Goal: Information Seeking & Learning: Find specific fact

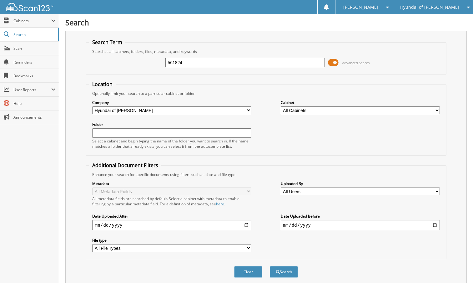
type input "561824"
click at [270, 266] on button "Search" at bounding box center [284, 272] width 28 height 12
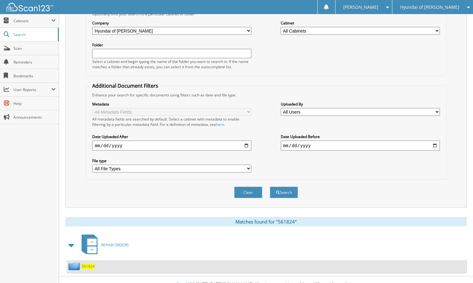
scroll to position [89, 0]
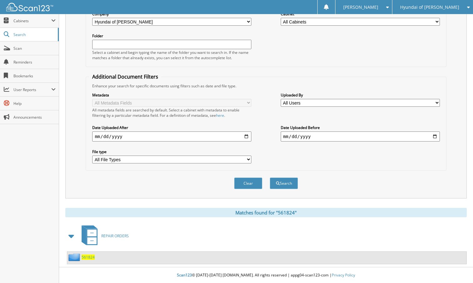
click at [88, 254] on div "561824" at bounding box center [81, 257] width 28 height 8
click at [88, 257] on span "561824" at bounding box center [88, 256] width 13 height 5
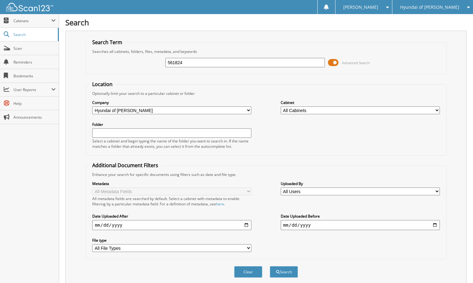
drag, startPoint x: 203, startPoint y: 63, endPoint x: 157, endPoint y: 64, distance: 45.3
click at [157, 64] on div "561824 Advanced Search" at bounding box center [266, 62] width 354 height 17
type input "2"
type input "561679"
click at [270, 266] on button "Search" at bounding box center [284, 272] width 28 height 12
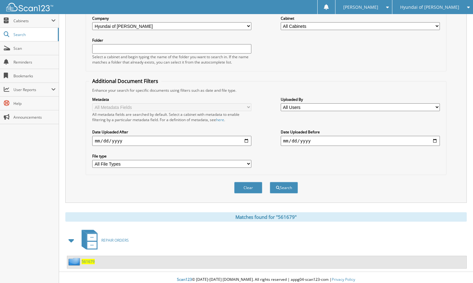
scroll to position [89, 0]
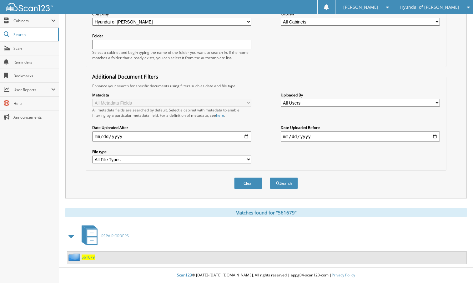
click at [90, 256] on span "561679" at bounding box center [88, 256] width 13 height 5
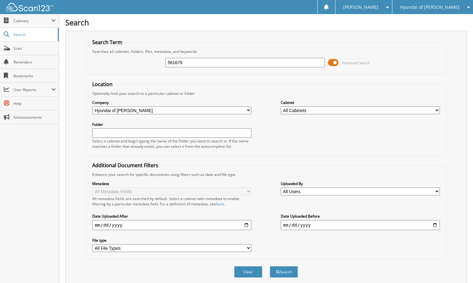
click at [194, 63] on input "561679" at bounding box center [244, 62] width 159 height 9
type input "560887"
click at [270, 266] on button "Search" at bounding box center [284, 272] width 28 height 12
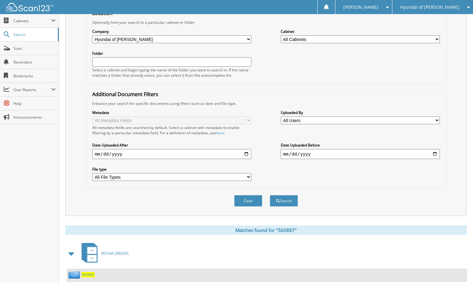
scroll to position [89, 0]
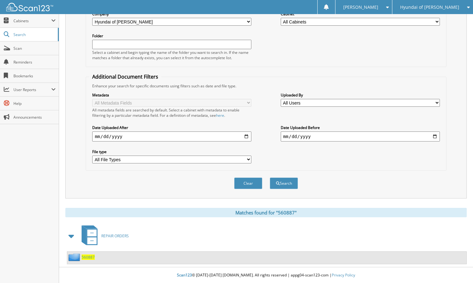
click at [88, 258] on span "560887" at bounding box center [88, 256] width 13 height 5
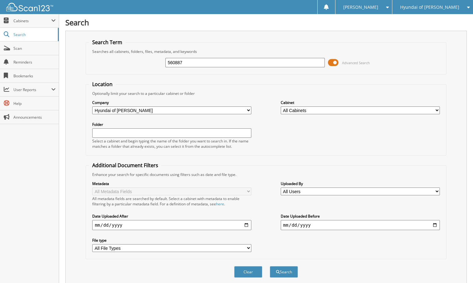
drag, startPoint x: 189, startPoint y: 64, endPoint x: 154, endPoint y: 68, distance: 35.0
click at [154, 68] on div "560887 Advanced Search" at bounding box center [266, 62] width 354 height 17
type input "556768"
click at [270, 266] on button "Search" at bounding box center [284, 272] width 28 height 12
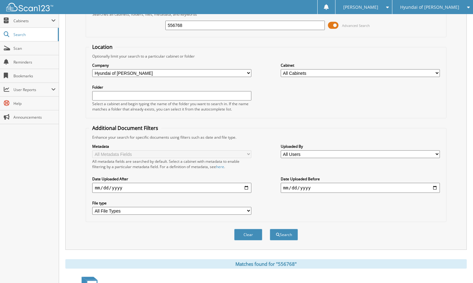
scroll to position [89, 0]
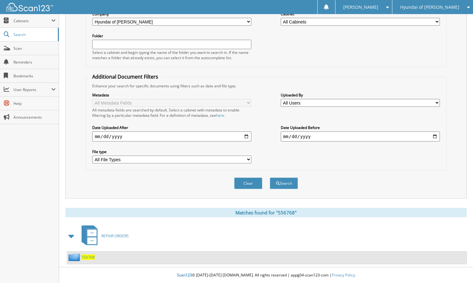
click at [85, 255] on span "556768" at bounding box center [88, 256] width 13 height 5
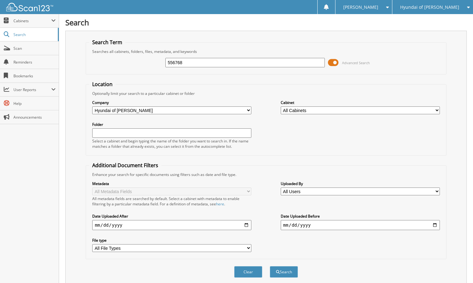
drag, startPoint x: 204, startPoint y: 62, endPoint x: 154, endPoint y: 62, distance: 50.0
click at [154, 62] on div "556768 Advanced Search" at bounding box center [266, 62] width 354 height 17
type input "557691"
click at [270, 266] on button "Search" at bounding box center [284, 272] width 28 height 12
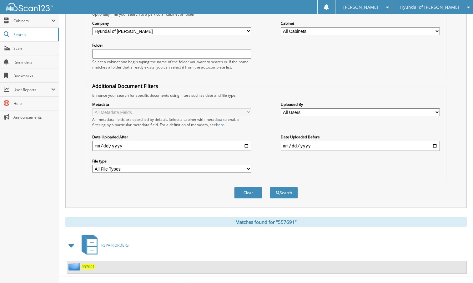
scroll to position [89, 0]
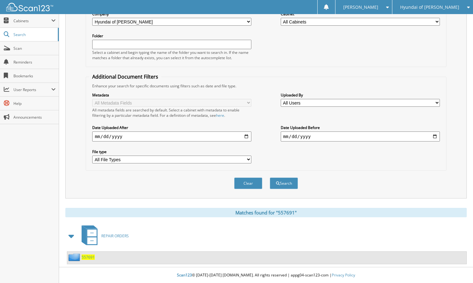
click at [84, 256] on span "557691" at bounding box center [88, 256] width 13 height 5
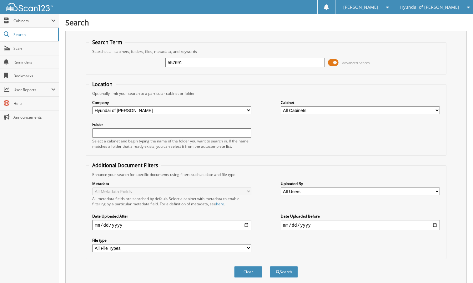
click at [189, 64] on input "557691" at bounding box center [244, 62] width 159 height 9
type input "544753"
click at [279, 272] on button "Search" at bounding box center [284, 272] width 28 height 12
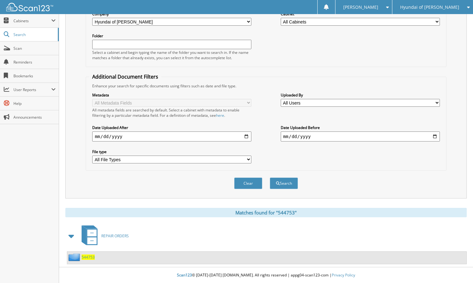
scroll to position [89, 0]
click at [88, 256] on span "544753" at bounding box center [88, 256] width 13 height 5
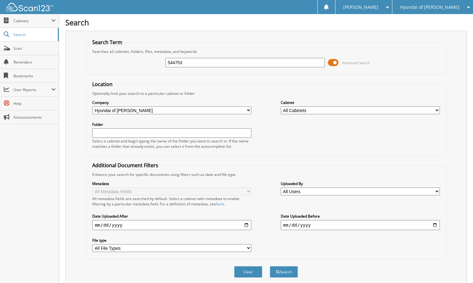
click at [170, 64] on input "544753" at bounding box center [244, 62] width 159 height 9
type input "554753"
click at [270, 266] on button "Search" at bounding box center [284, 272] width 28 height 12
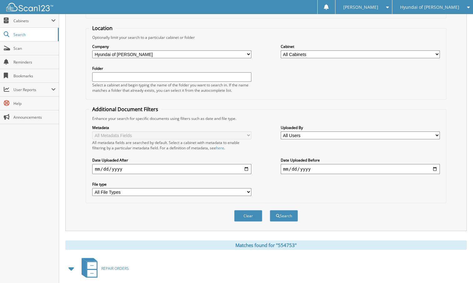
scroll to position [89, 0]
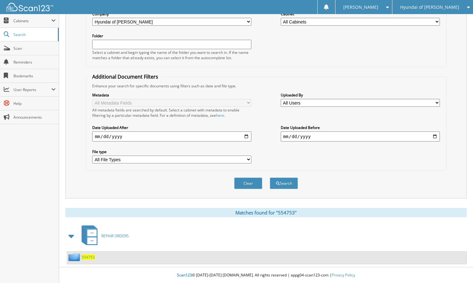
click at [88, 258] on span "554753" at bounding box center [88, 256] width 13 height 5
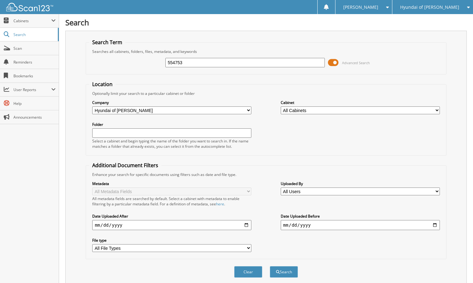
click at [192, 62] on input "554753" at bounding box center [244, 62] width 159 height 9
type input "560609"
click at [270, 266] on button "Search" at bounding box center [284, 272] width 28 height 12
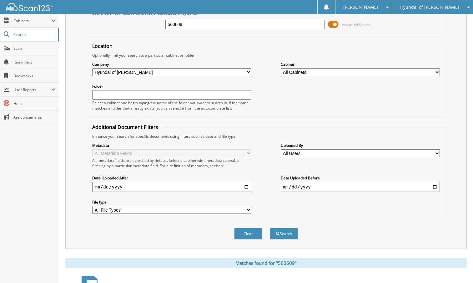
scroll to position [89, 0]
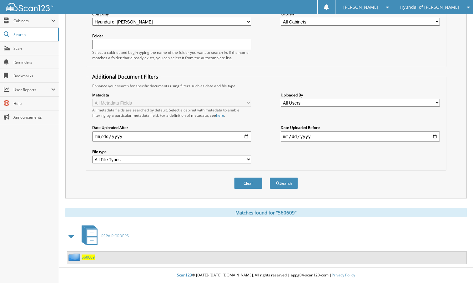
click at [88, 256] on span "560609" at bounding box center [88, 256] width 13 height 5
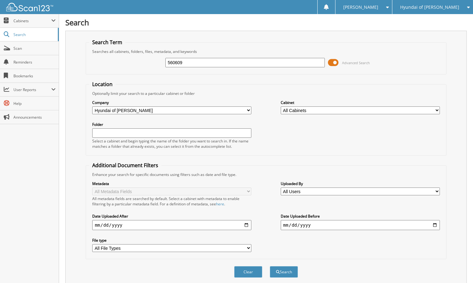
drag, startPoint x: 187, startPoint y: 65, endPoint x: 180, endPoint y: 65, distance: 7.2
click at [180, 65] on input "560609" at bounding box center [244, 62] width 159 height 9
type input "560600"
click at [270, 266] on button "Search" at bounding box center [284, 272] width 28 height 12
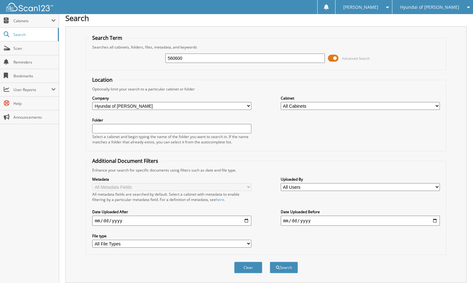
scroll to position [89, 0]
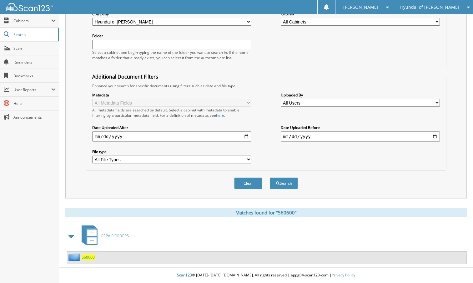
click at [88, 256] on span "560600" at bounding box center [88, 256] width 13 height 5
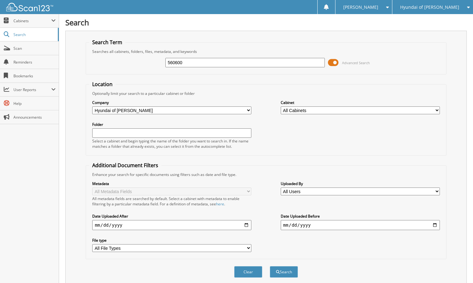
click at [201, 69] on div "560600 Advanced Search" at bounding box center [266, 62] width 354 height 17
drag, startPoint x: 196, startPoint y: 61, endPoint x: 152, endPoint y: 67, distance: 44.8
click at [152, 67] on div "560600 Advanced Search" at bounding box center [266, 62] width 354 height 17
type input "561964"
click at [292, 267] on button "Search" at bounding box center [284, 272] width 28 height 12
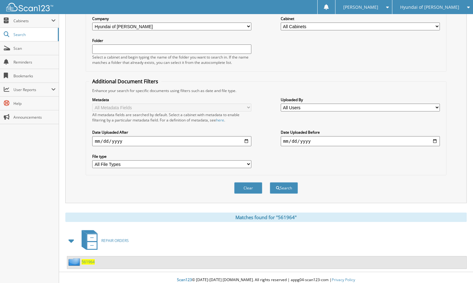
scroll to position [89, 0]
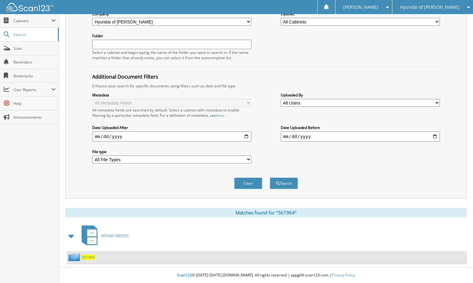
click at [84, 256] on span "561964" at bounding box center [88, 256] width 13 height 5
